Goal: Information Seeking & Learning: Learn about a topic

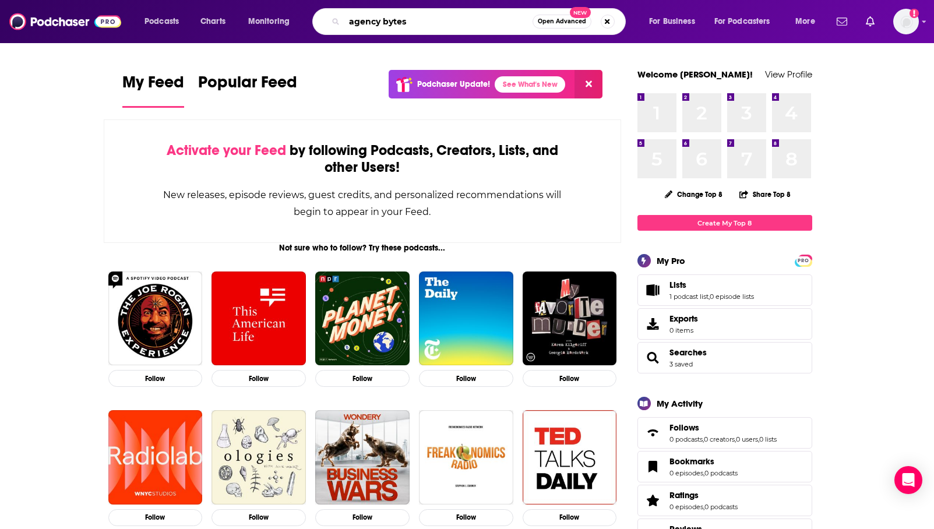
type input "agency bytes"
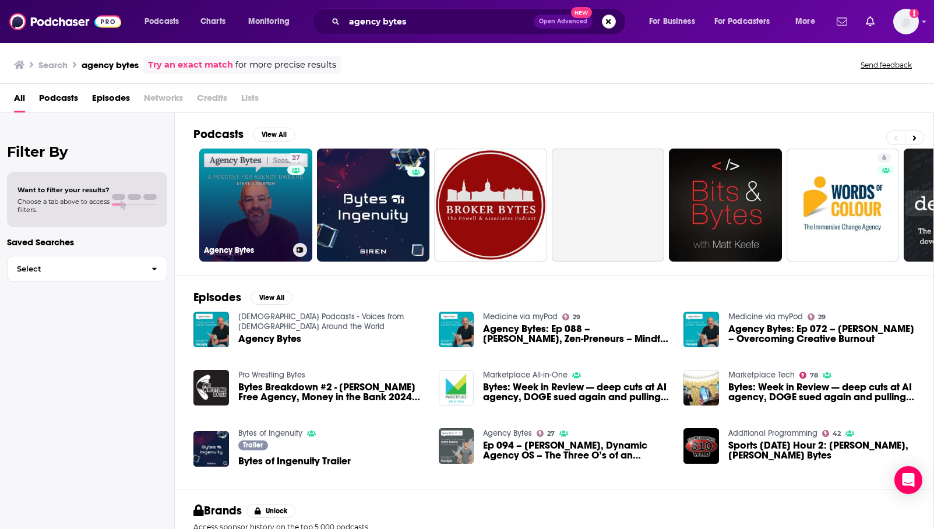
click at [272, 178] on link "27 Agency Bytes" at bounding box center [255, 205] width 113 height 113
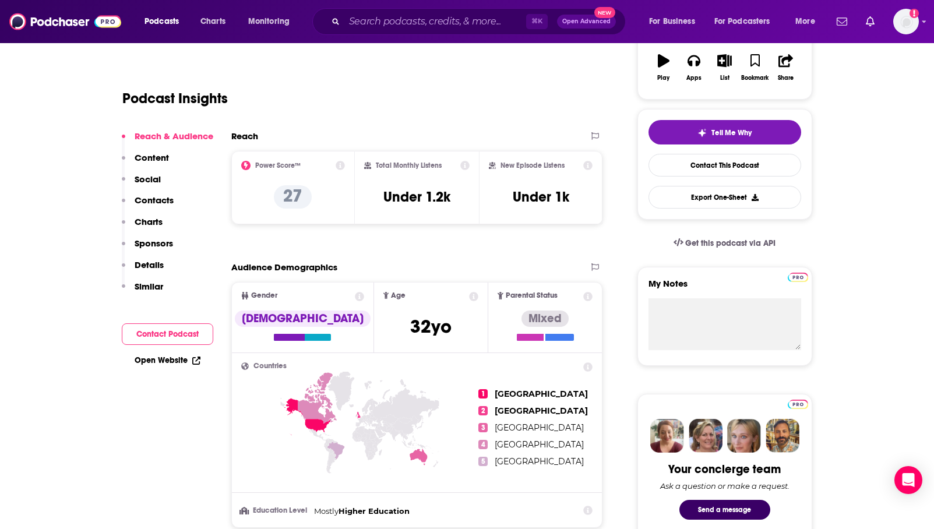
scroll to position [211, 0]
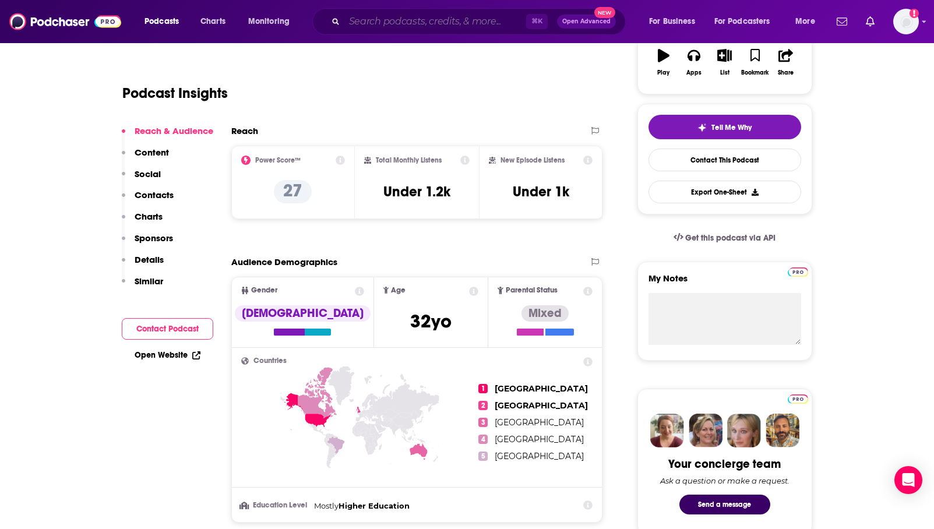
click at [484, 22] on input "Search podcasts, credits, & more..." at bounding box center [435, 21] width 182 height 19
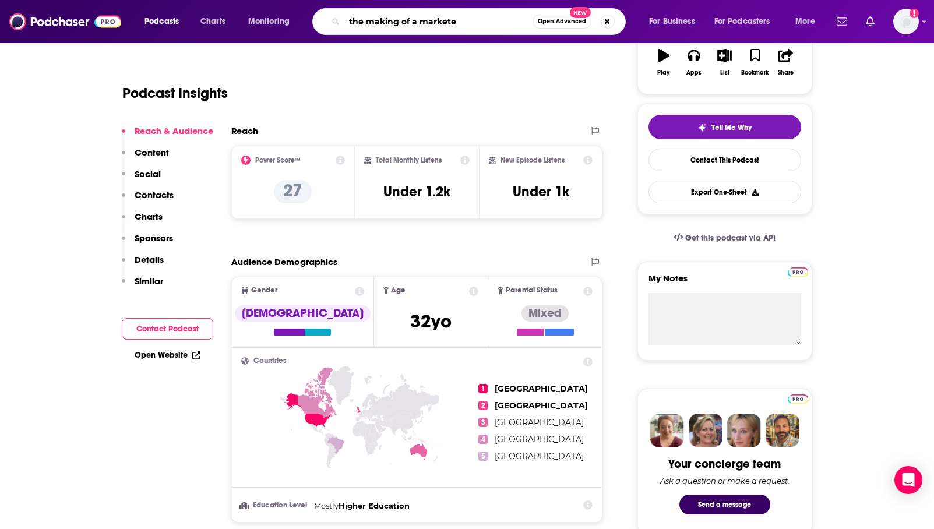
type input "the making of a marketer"
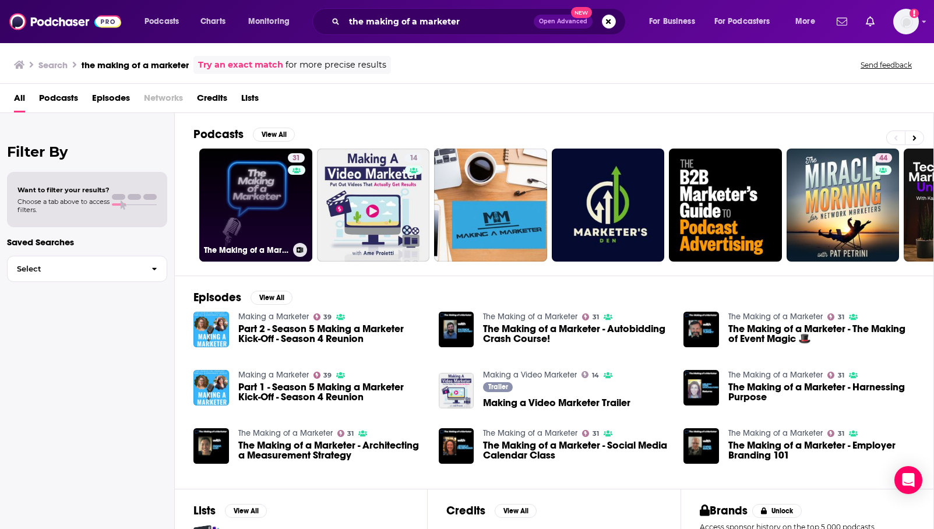
click at [237, 210] on link "31 The Making of a Marketer" at bounding box center [255, 205] width 113 height 113
